Goal: Find specific page/section: Find specific page/section

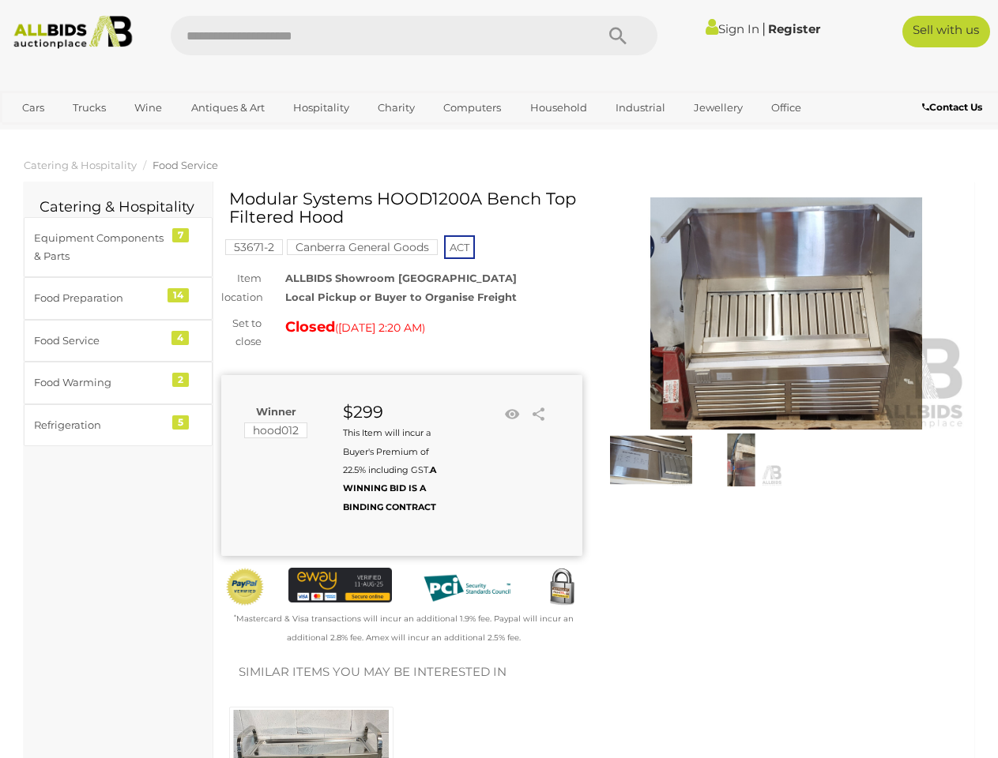
click at [499, 379] on div "Winner hood012 $299 This Item will incur a Buyer's Premium of 22.5% including G…" at bounding box center [401, 465] width 361 height 181
click at [618, 36] on icon "Search" at bounding box center [617, 36] width 17 height 24
click at [33, 107] on link "Cars" at bounding box center [33, 108] width 43 height 26
click at [89, 107] on link "Trucks" at bounding box center [89, 108] width 54 height 26
click at [148, 107] on link "Wine" at bounding box center [148, 108] width 48 height 26
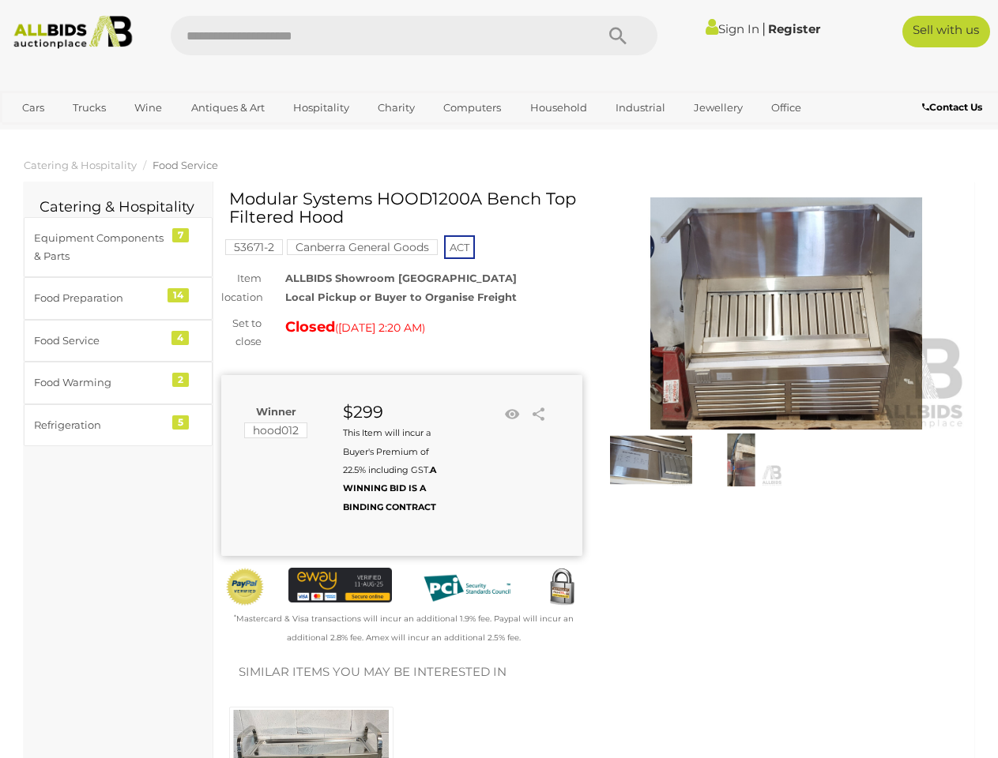
click at [227, 107] on link "Antiques & Art" at bounding box center [228, 108] width 94 height 26
click at [320, 107] on link "Hospitality" at bounding box center [321, 108] width 77 height 26
click at [395, 107] on link "Charity" at bounding box center [396, 108] width 58 height 26
click at [470, 107] on link "Computers" at bounding box center [472, 108] width 78 height 26
click at [556, 107] on link "Household" at bounding box center [558, 108] width 77 height 26
